Goal: Obtain resource: Obtain resource

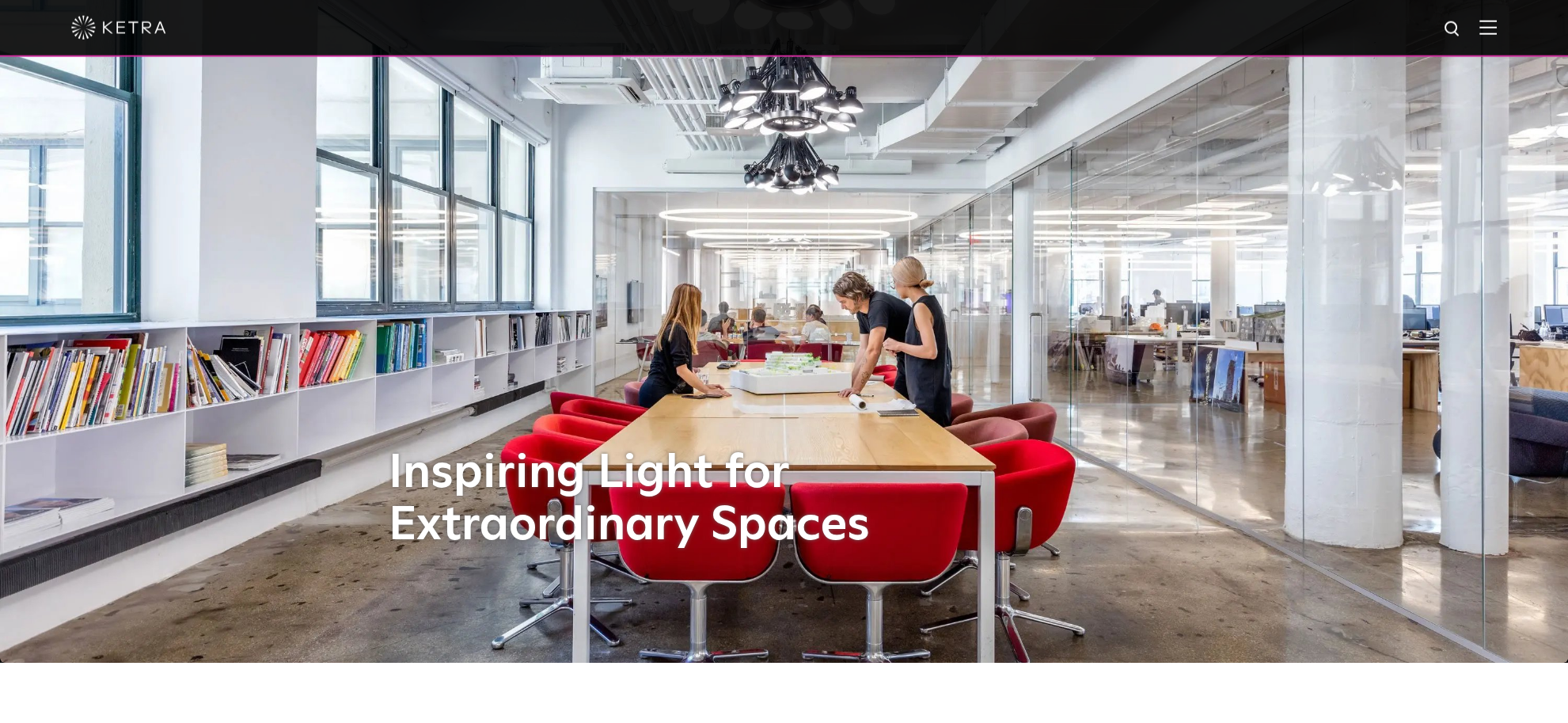
scroll to position [83, 0]
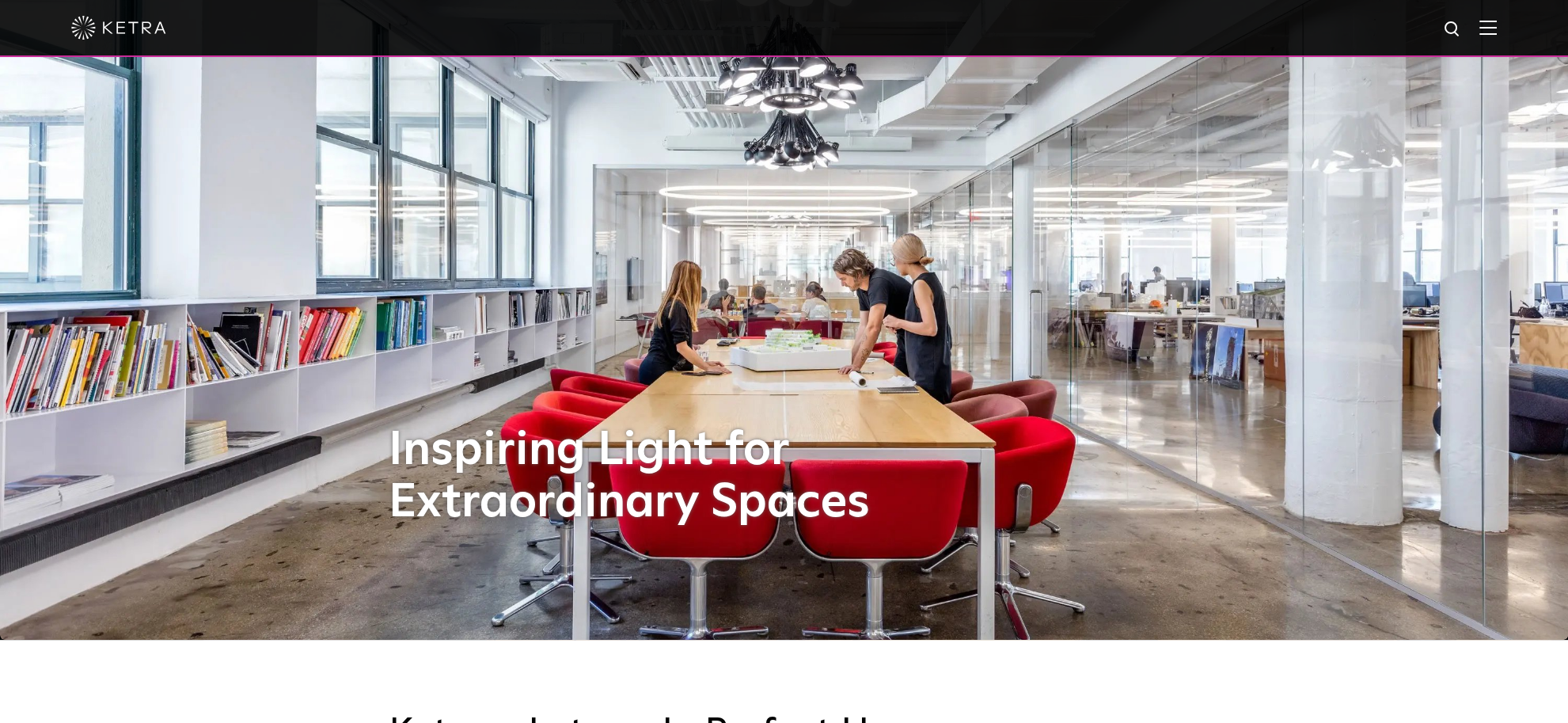
click at [1497, 27] on img at bounding box center [1488, 27] width 17 height 15
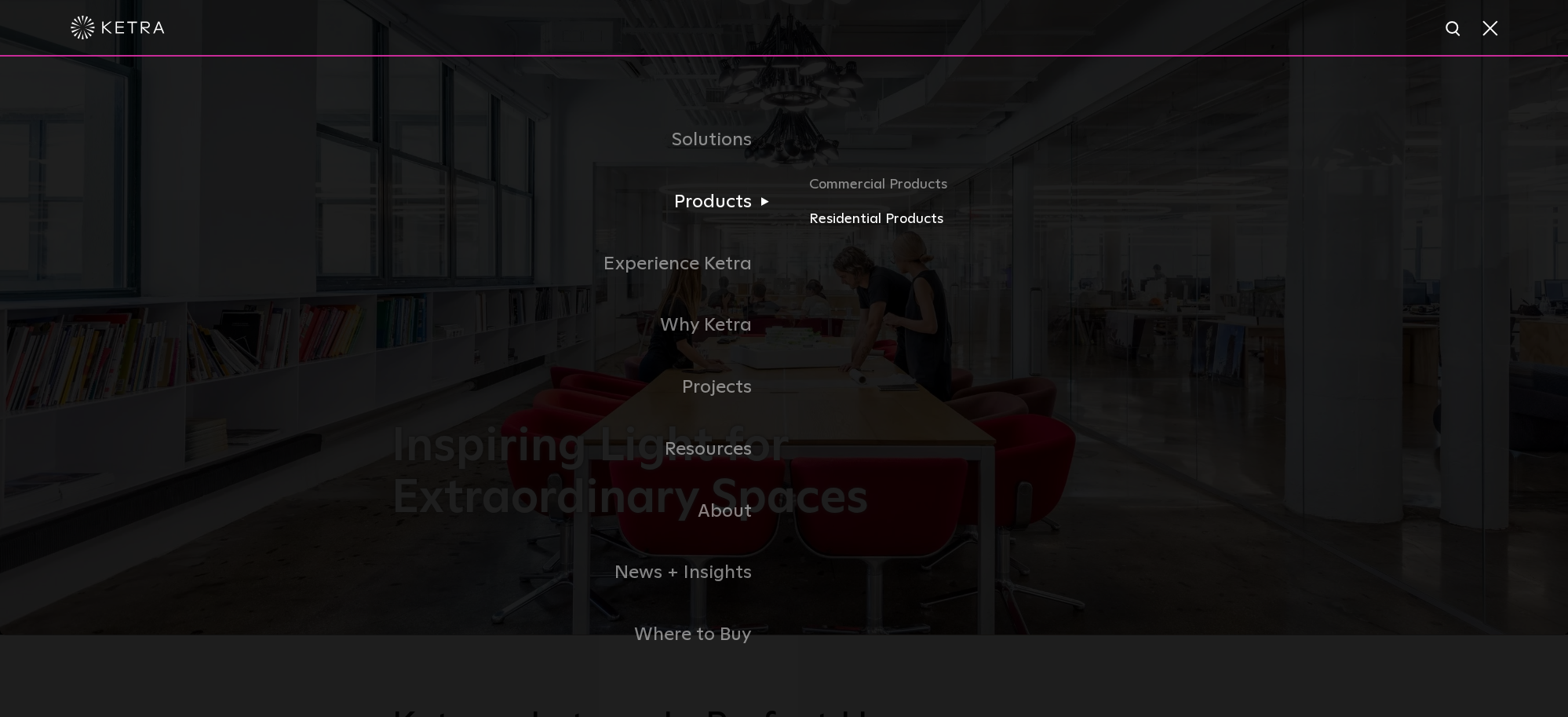
click at [823, 223] on link "Residential Products" at bounding box center [993, 220] width 367 height 23
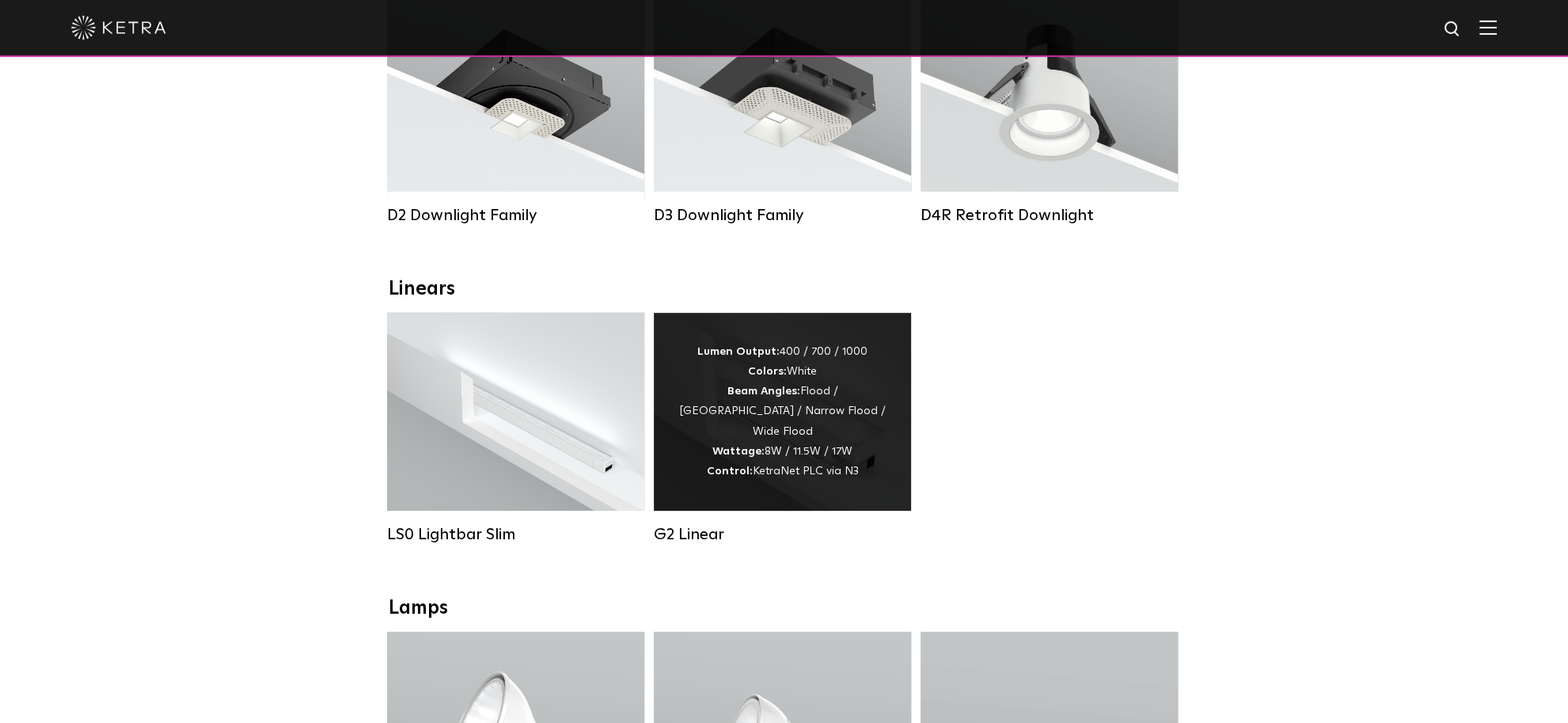
scroll to position [334, 0]
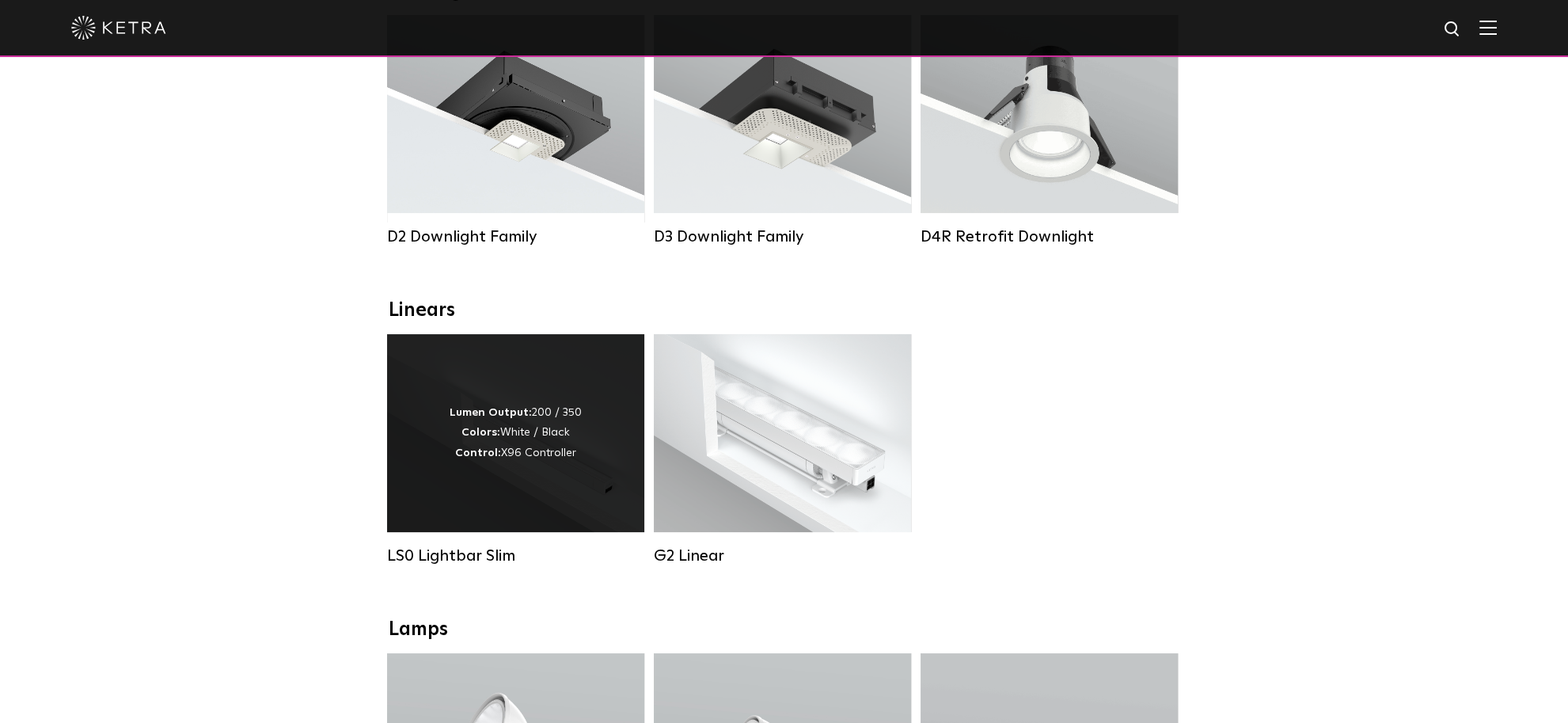
click at [472, 565] on div "LS0 Lightbar Slim" at bounding box center [515, 556] width 257 height 19
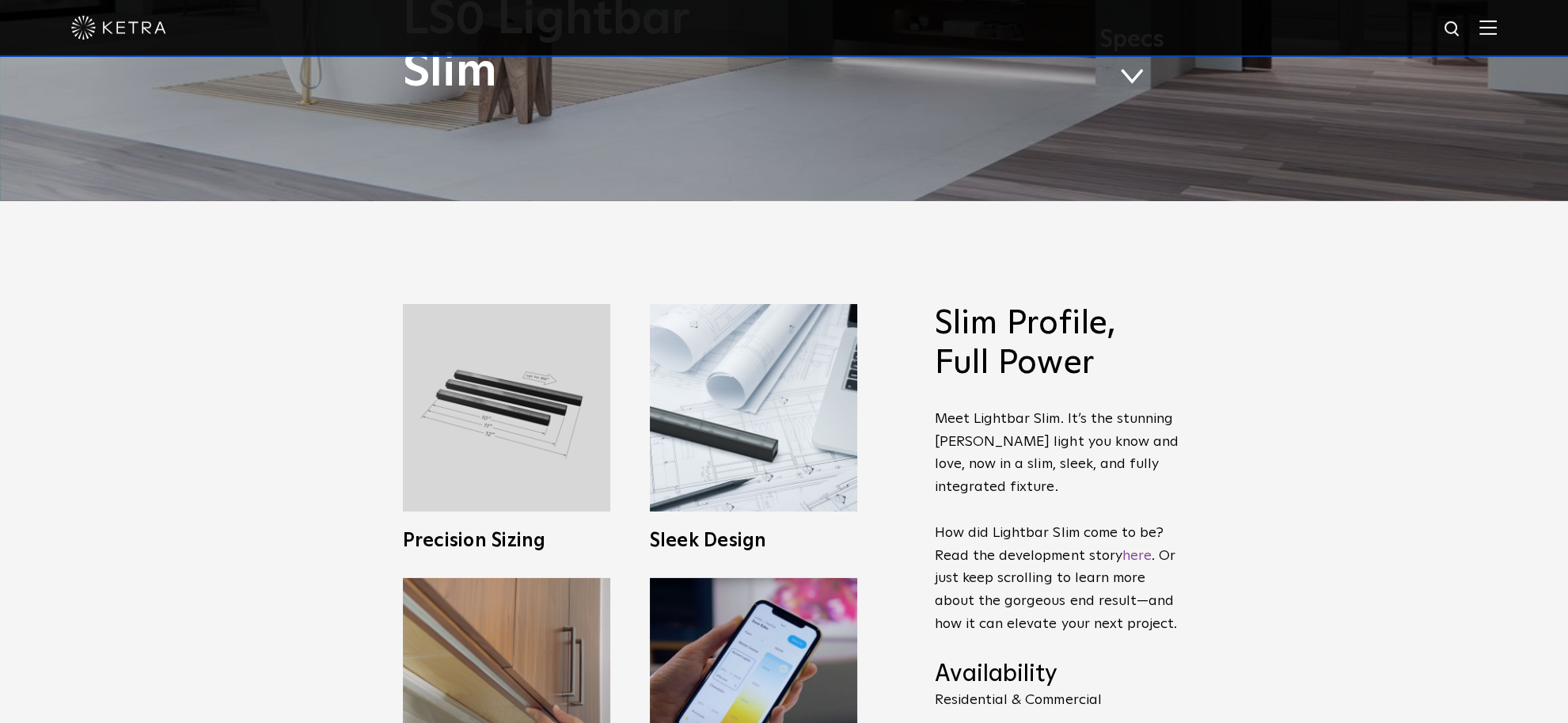
scroll to position [585, 0]
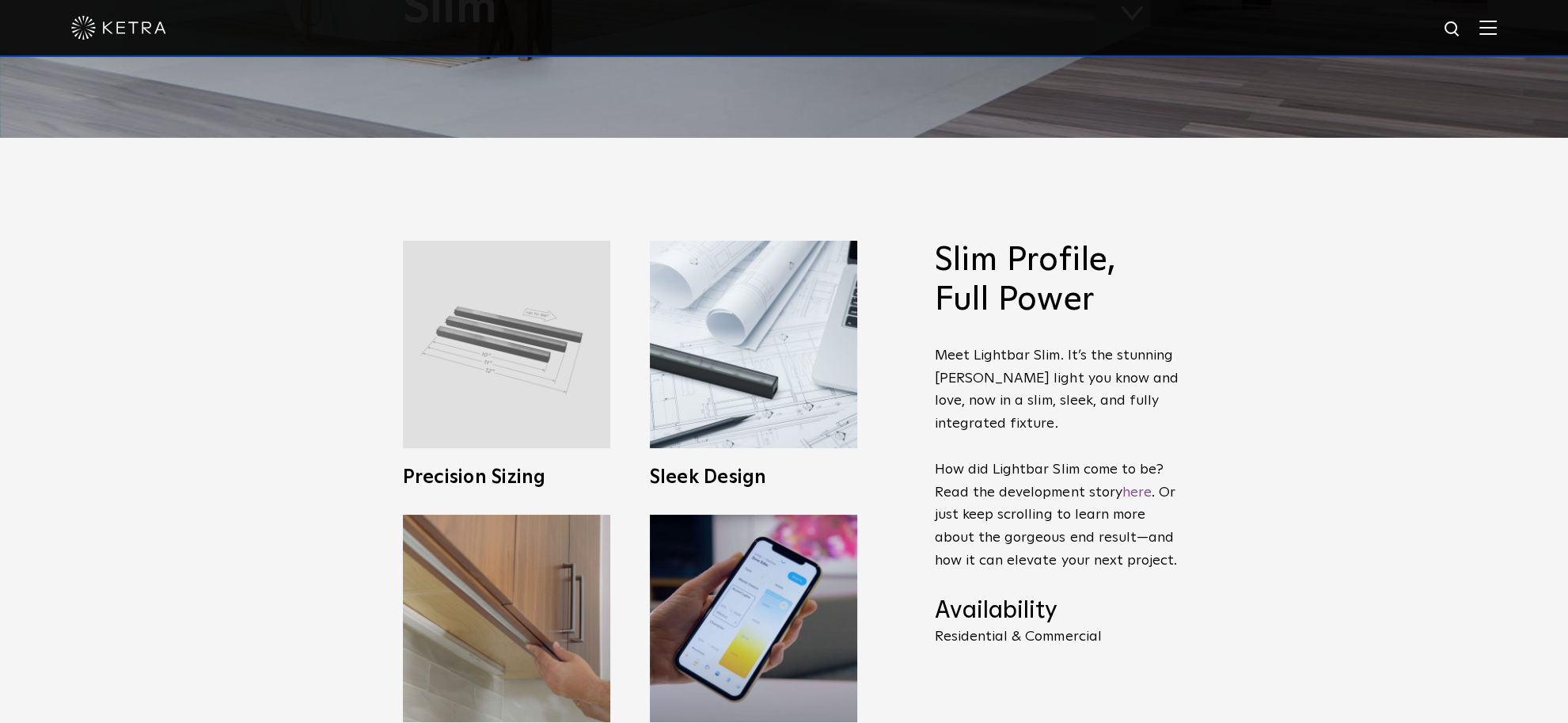
click at [526, 483] on h3 "Precision Sizing" at bounding box center [506, 478] width 207 height 19
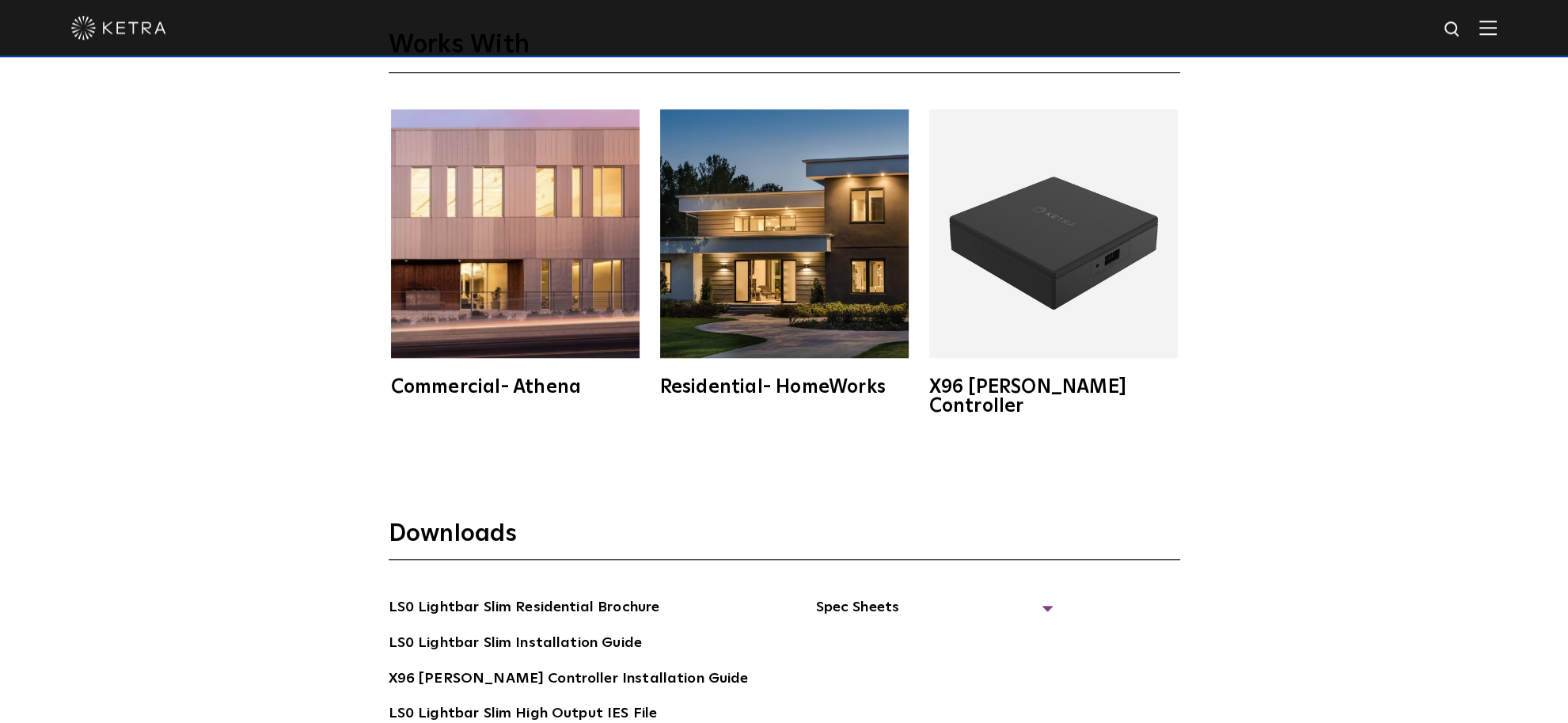
scroll to position [2927, 0]
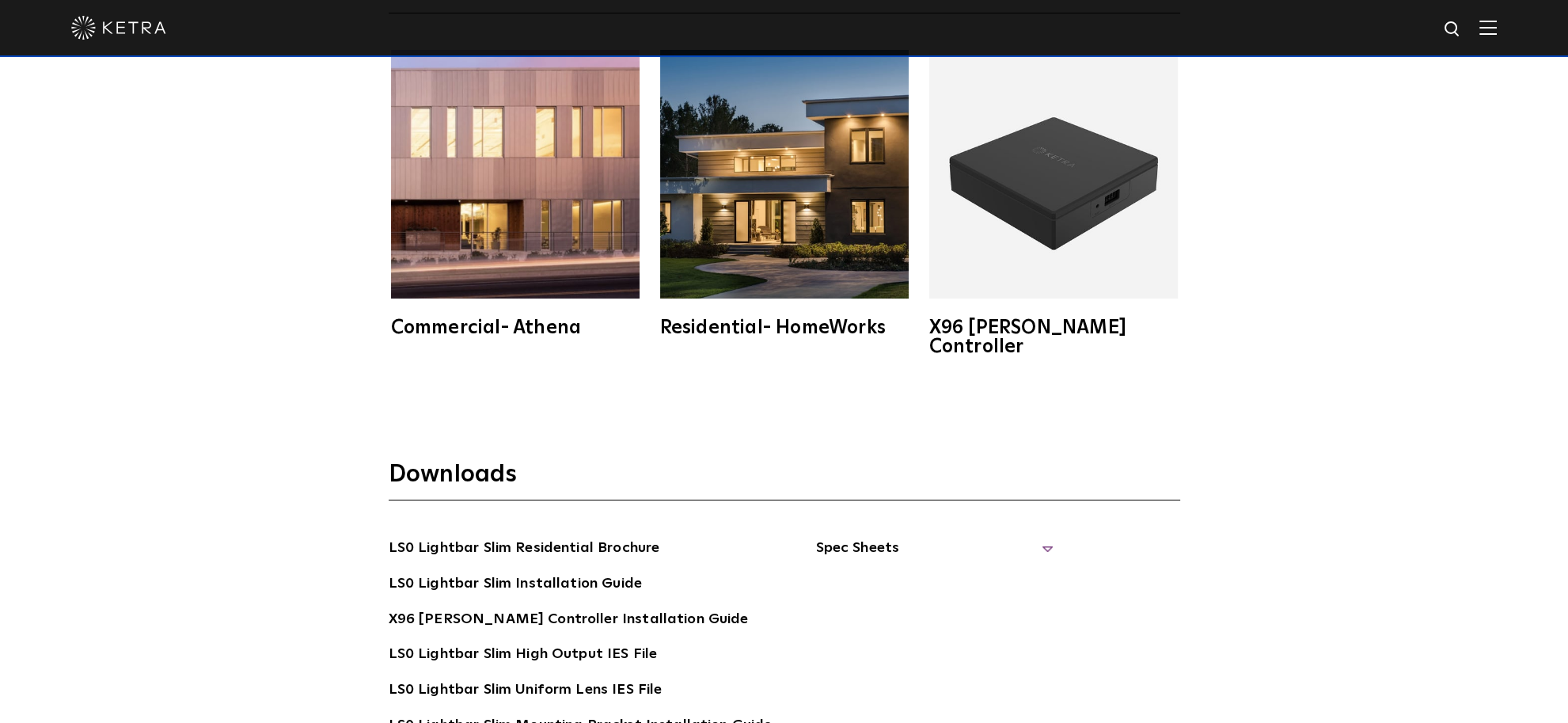
click at [815, 537] on span "Spec Sheets" at bounding box center [934, 555] width 238 height 35
click at [889, 572] on link "LS0 Lightbar Slim Spec Sheet" at bounding box center [936, 585] width 203 height 26
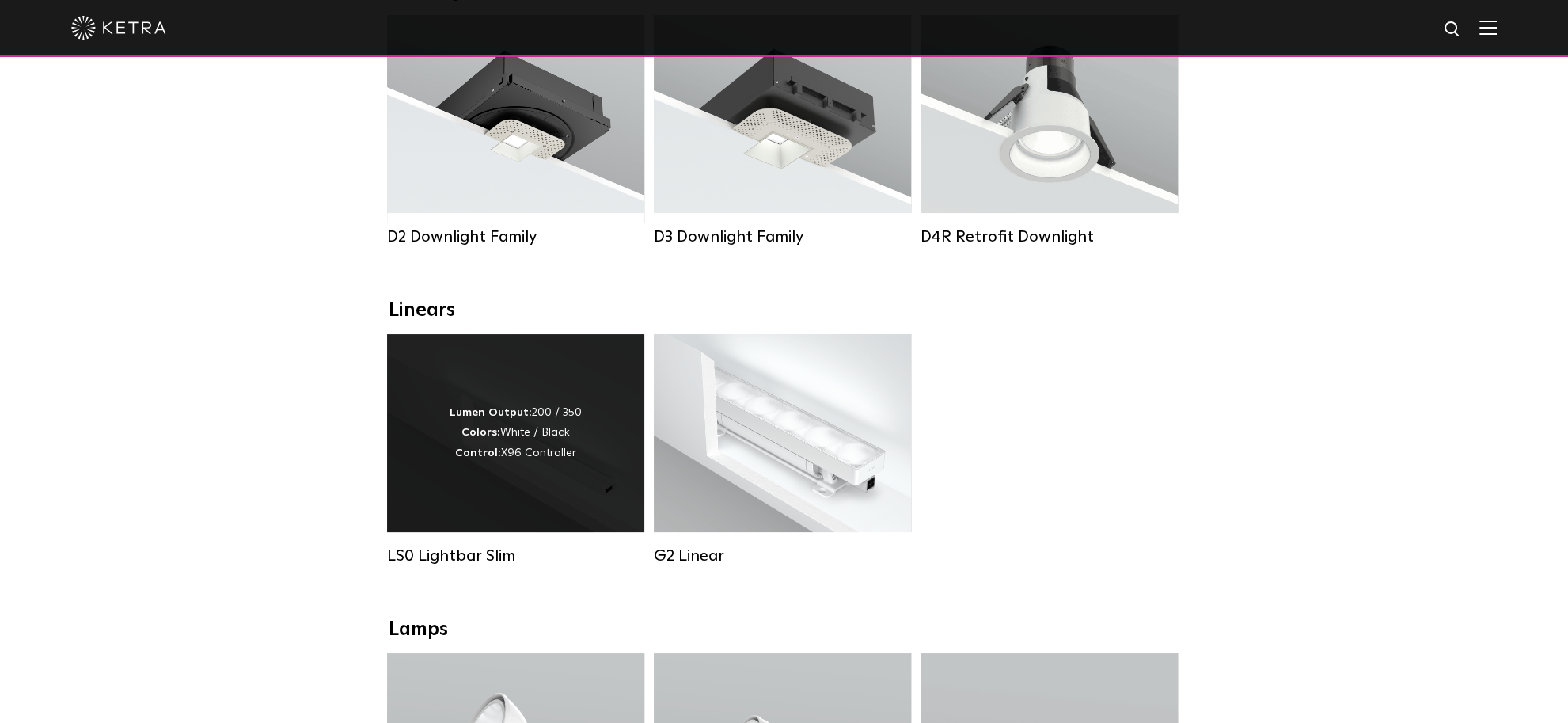
scroll to position [334, 0]
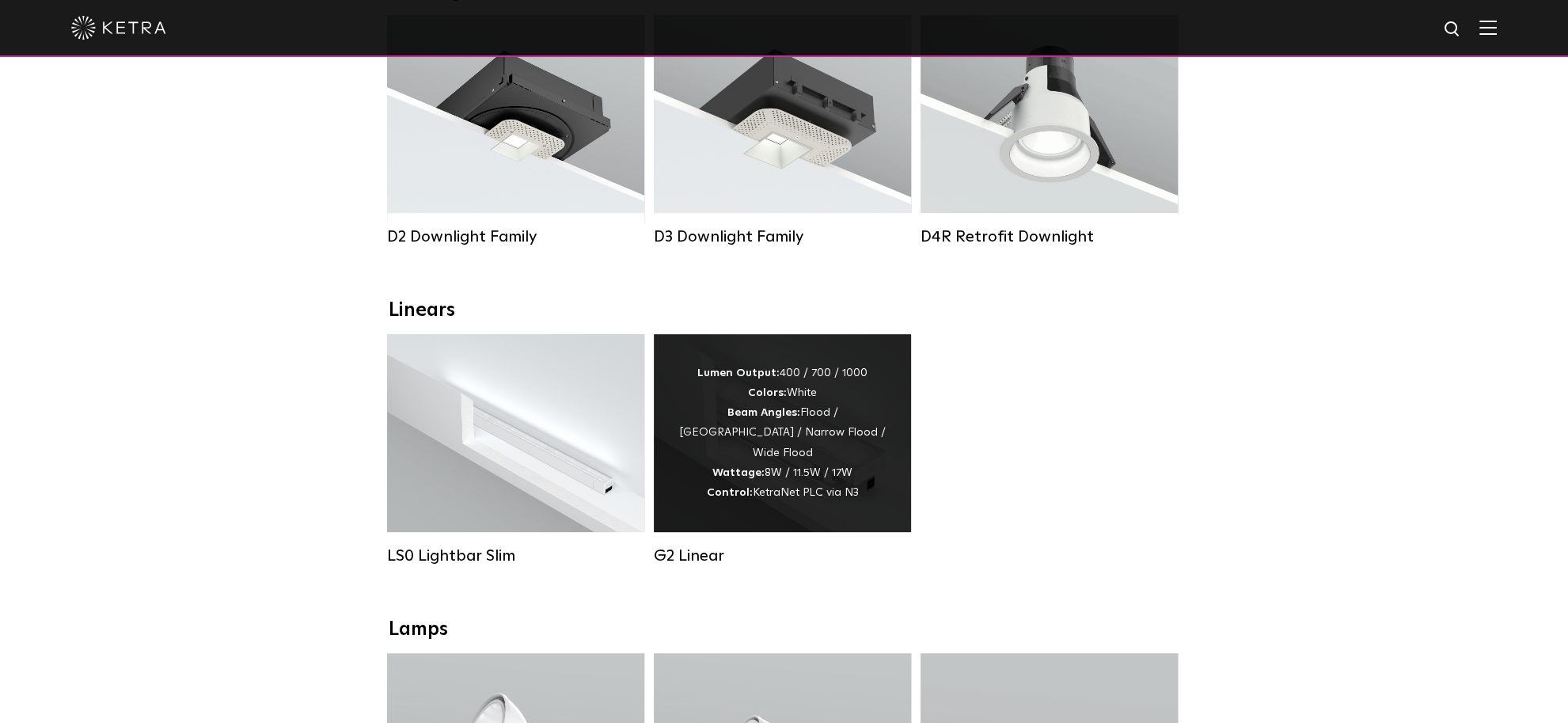
click at [708, 565] on div "G2 Linear" at bounding box center [782, 556] width 257 height 19
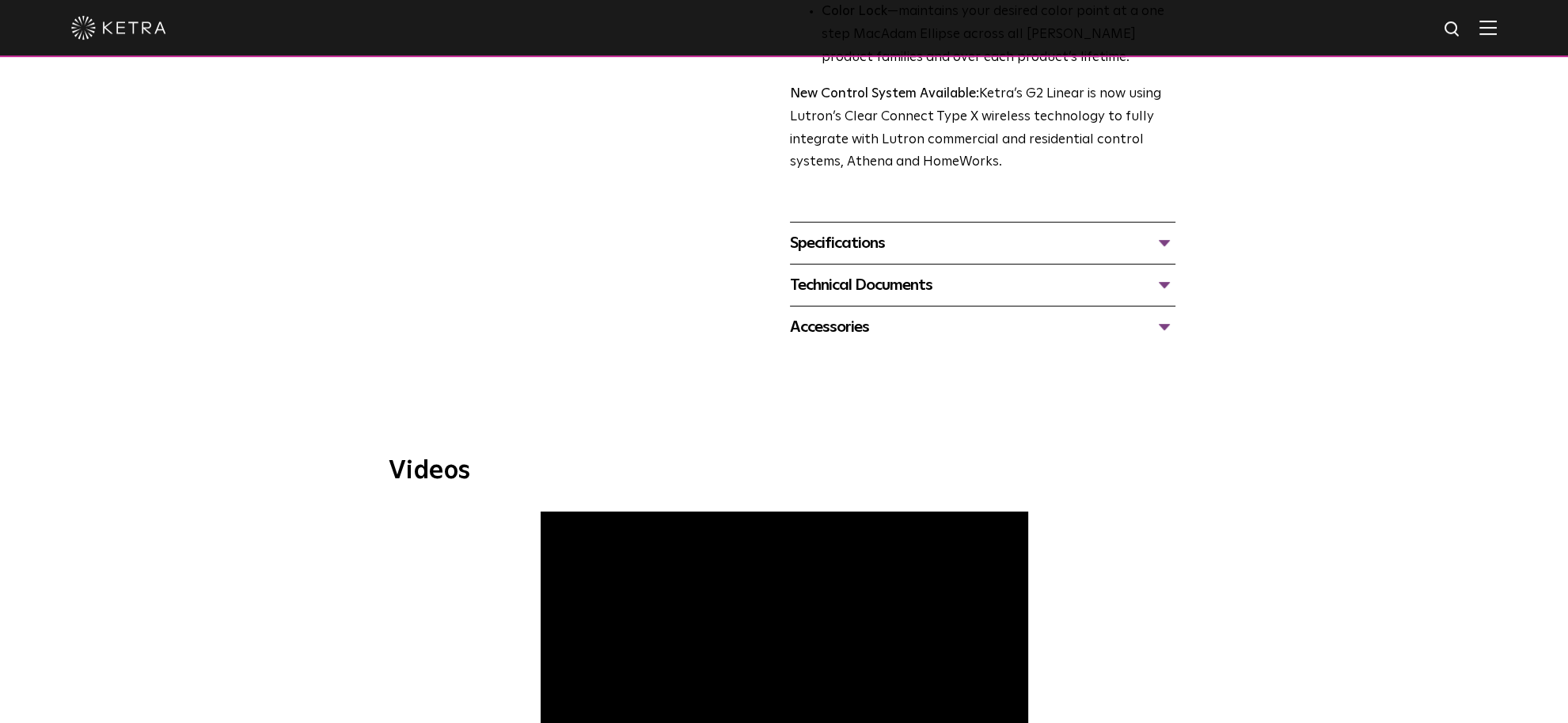
scroll to position [418, 0]
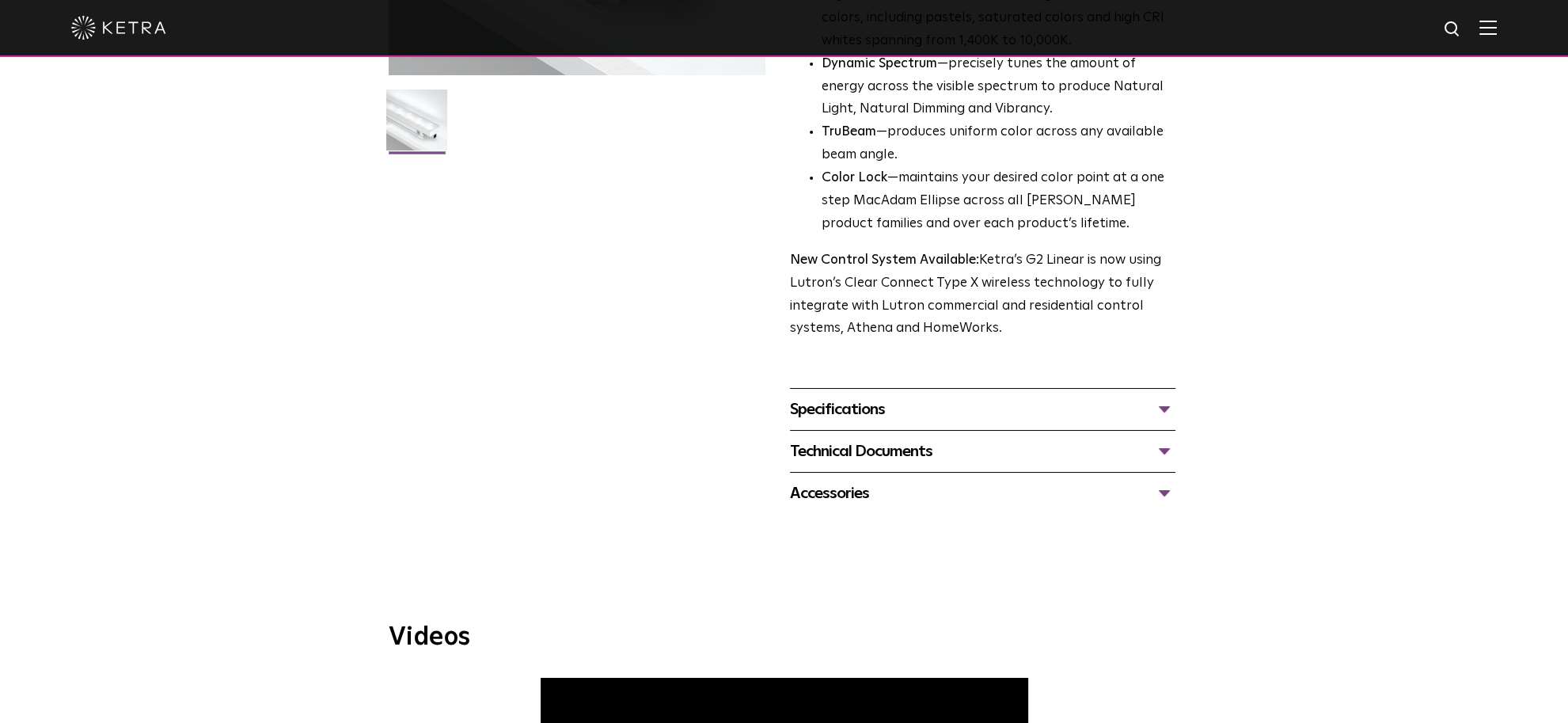
click at [1135, 409] on div "Specifications" at bounding box center [982, 410] width 385 height 26
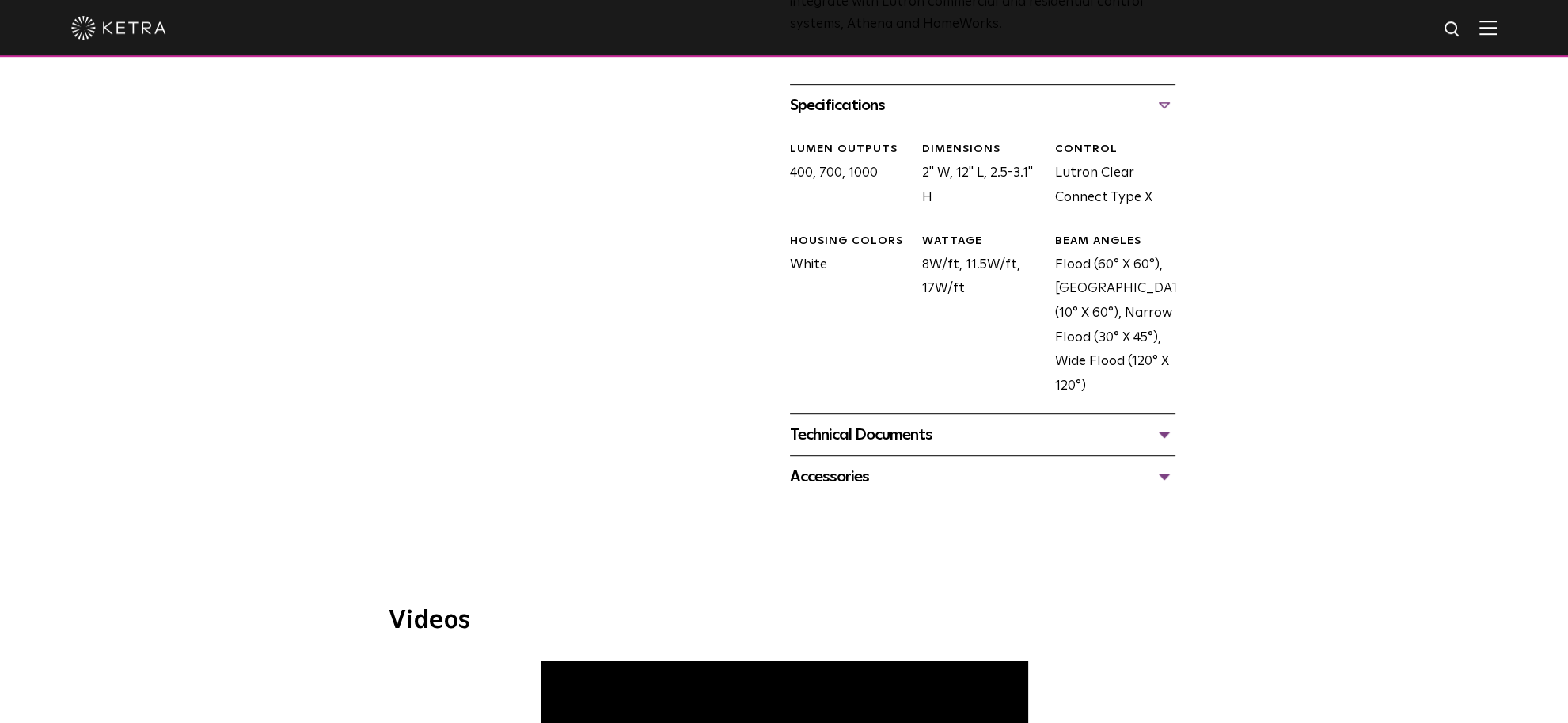
scroll to position [752, 0]
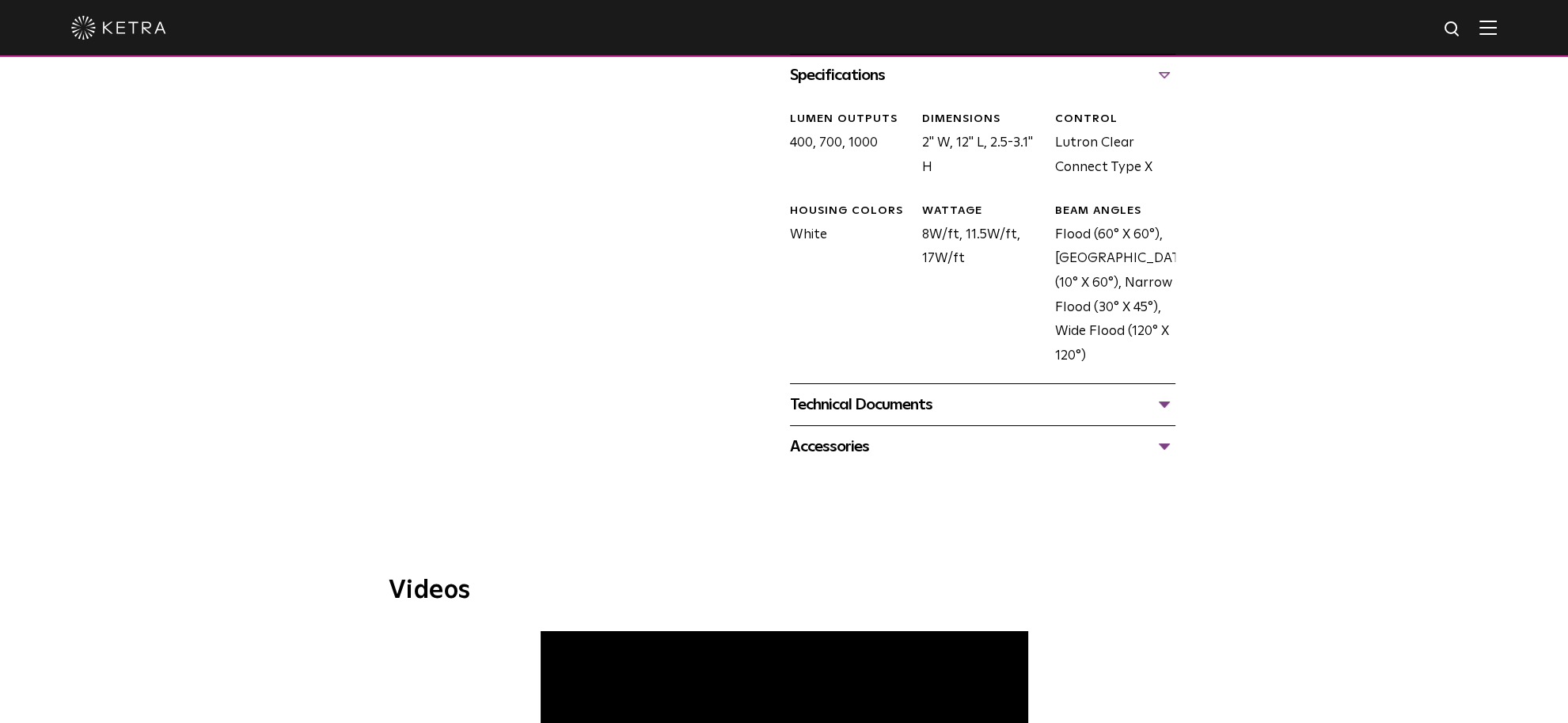
click at [917, 414] on div "Technical Documents" at bounding box center [982, 405] width 385 height 26
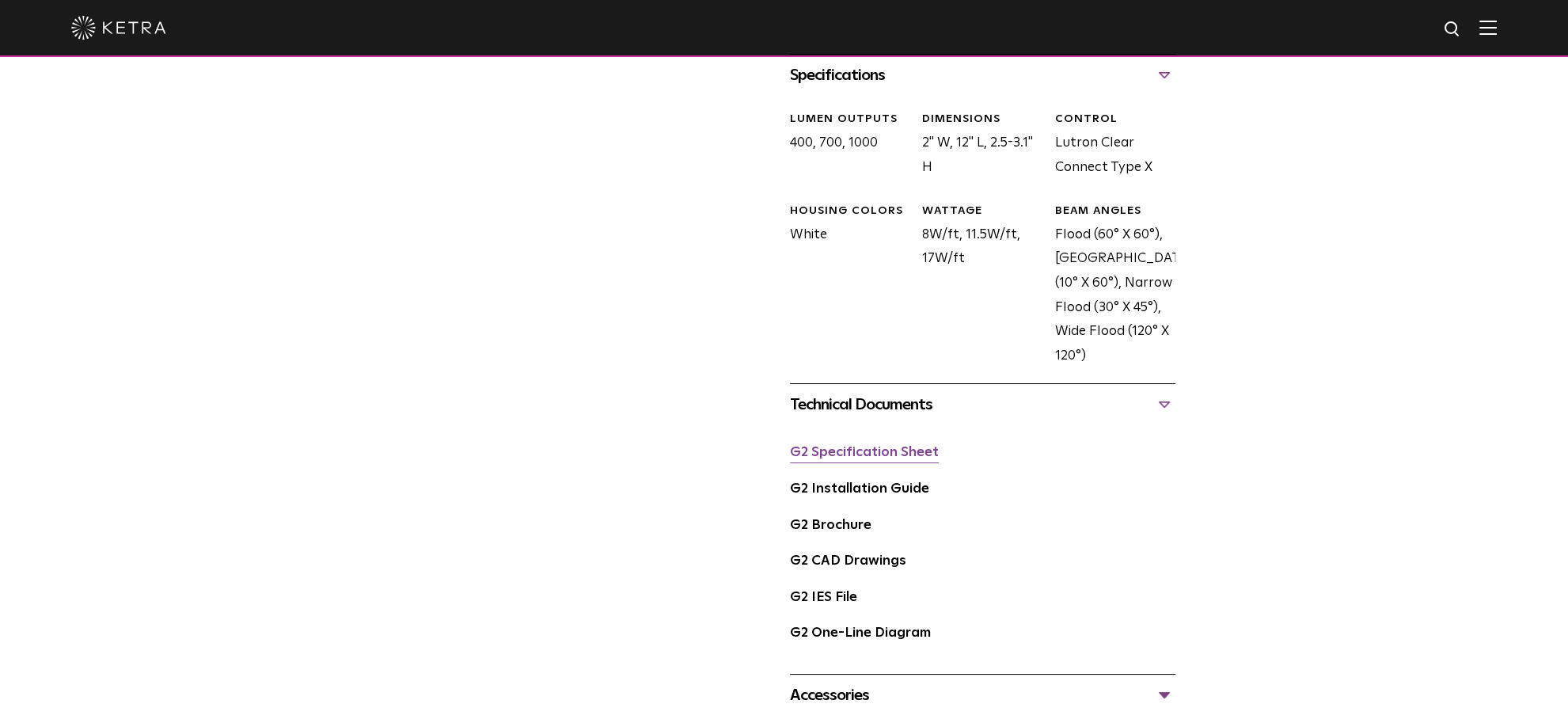
click at [857, 457] on link "G2 Specification Sheet" at bounding box center [864, 453] width 149 height 13
